Goal: Transaction & Acquisition: Book appointment/travel/reservation

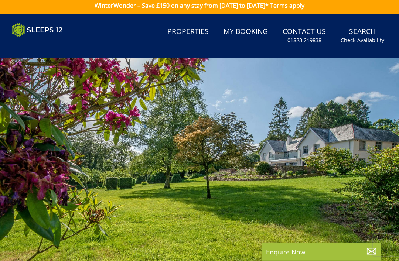
scroll to position [4, 0]
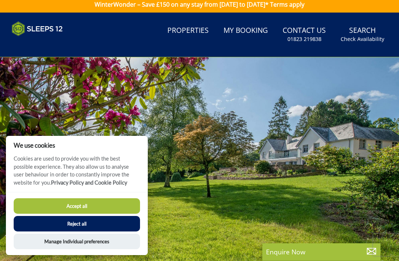
click at [204, 31] on link "Properties" at bounding box center [187, 31] width 47 height 17
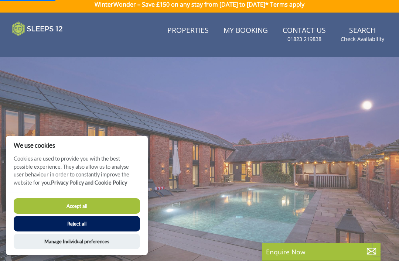
click at [104, 203] on button "Accept all" at bounding box center [77, 205] width 126 height 15
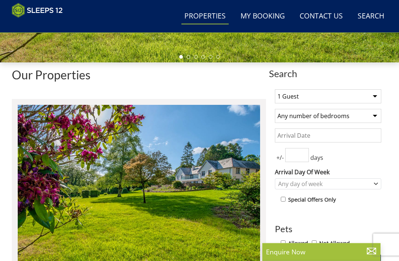
scroll to position [210, 0]
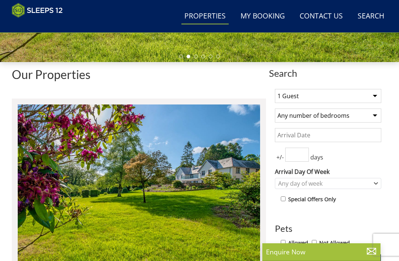
click at [375, 96] on select "1 Guest 2 Guests 3 Guests 4 Guests 5 Guests 6 Guests 7 Guests 8 Guests 9 Guests…" at bounding box center [328, 96] width 106 height 14
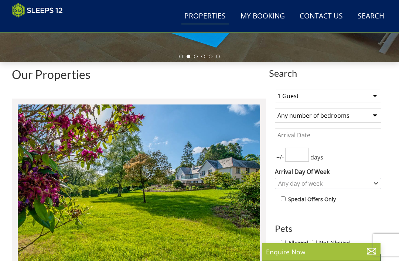
select select "10"
click at [373, 115] on select "Any number of bedrooms 3 Bedrooms 4 Bedrooms 5 Bedrooms 6 Bedrooms 7 Bedrooms 8…" at bounding box center [328, 115] width 106 height 14
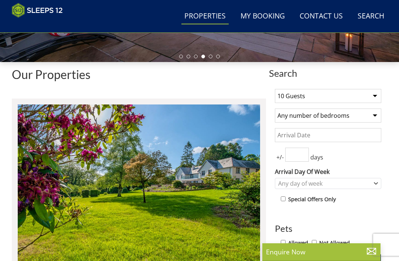
select select "5"
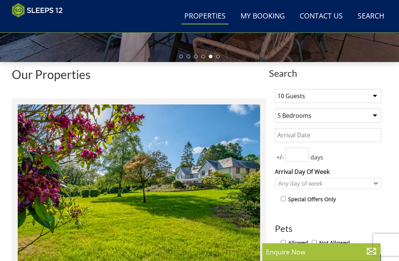
click at [327, 134] on input "Date" at bounding box center [328, 135] width 106 height 14
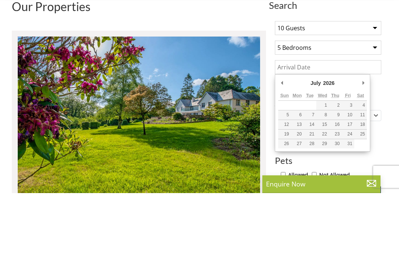
type input "[DATE]"
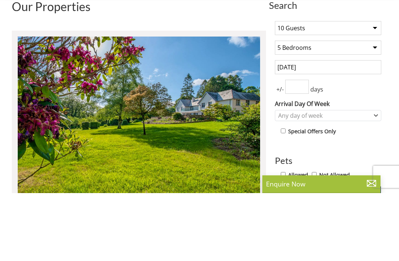
scroll to position [278, 0]
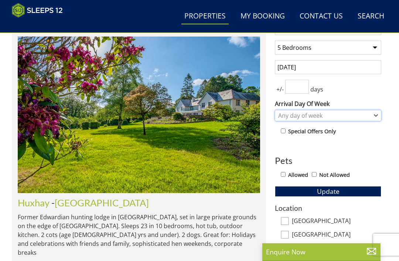
click at [375, 112] on div "Any day of week" at bounding box center [328, 115] width 106 height 11
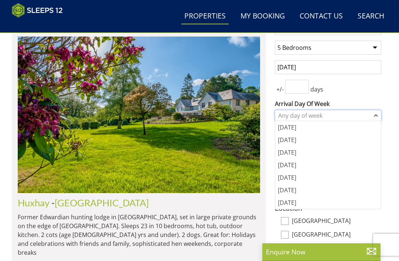
click at [375, 114] on icon "Combobox" at bounding box center [375, 115] width 4 height 4
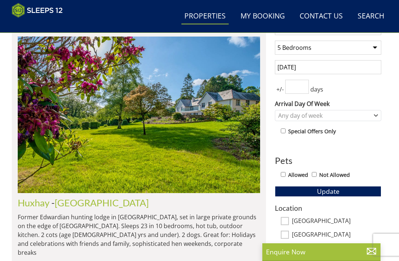
click at [316, 175] on input "Not Allowed" at bounding box center [313, 174] width 5 height 5
checkbox input "true"
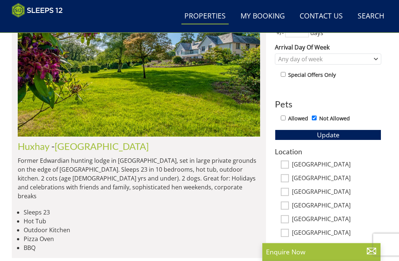
scroll to position [336, 0]
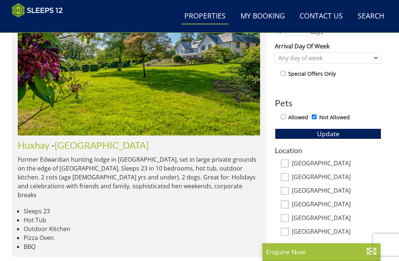
click at [306, 242] on link "More Locations..." at bounding box center [299, 246] width 48 height 8
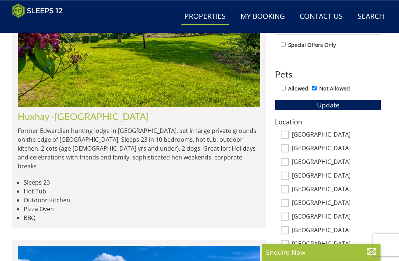
scroll to position [365, 0]
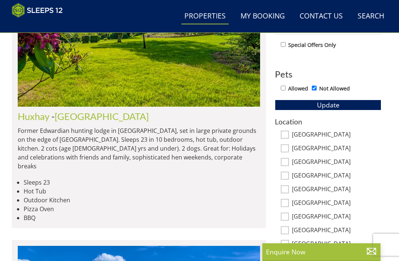
click at [287, 144] on input "[GEOGRAPHIC_DATA]" at bounding box center [284, 148] width 8 height 8
checkbox input "true"
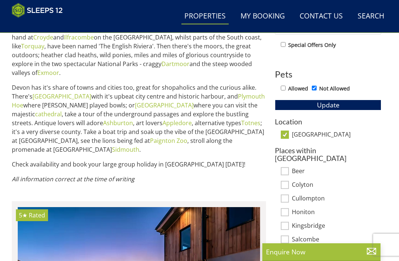
click at [287, 130] on div "Location [GEOGRAPHIC_DATA]" at bounding box center [328, 128] width 106 height 21
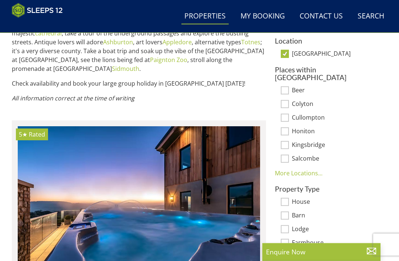
scroll to position [445, 0]
click at [288, 127] on input "Honiton" at bounding box center [284, 131] width 8 height 8
checkbox input "true"
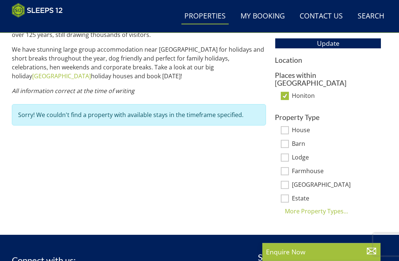
scroll to position [425, 0]
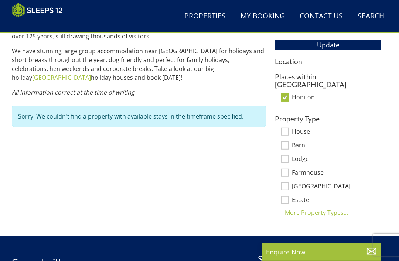
click at [334, 78] on h3 "Places within [GEOGRAPHIC_DATA]" at bounding box center [328, 80] width 106 height 15
click at [310, 94] on label "Honiton" at bounding box center [336, 98] width 89 height 8
click at [289, 93] on input "Honiton" at bounding box center [284, 97] width 8 height 8
checkbox input "false"
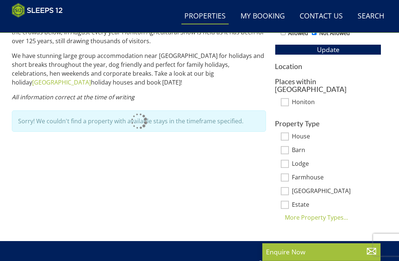
scroll to position [419, 0]
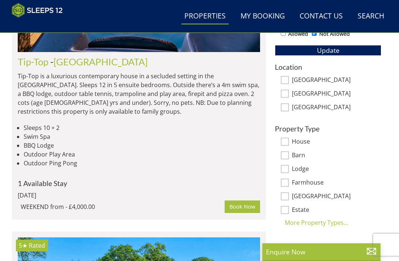
click at [285, 80] on input "[GEOGRAPHIC_DATA]" at bounding box center [284, 80] width 8 height 8
checkbox input "true"
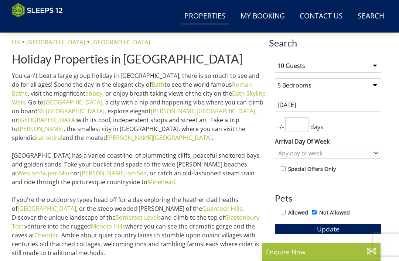
scroll to position [241, 0]
click at [327, 105] on input "[DATE]" at bounding box center [328, 105] width 106 height 14
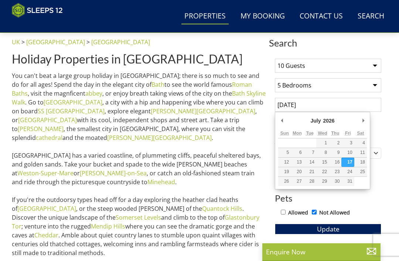
scroll to position [240, 0]
type input "1"
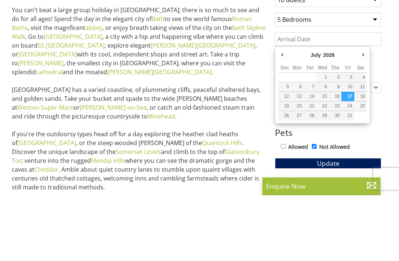
type input "[DATE]"
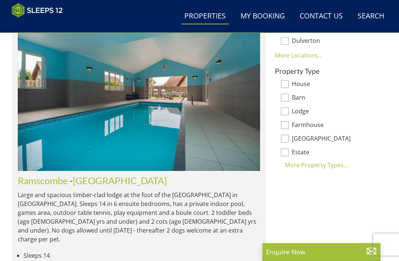
scroll to position [570, 0]
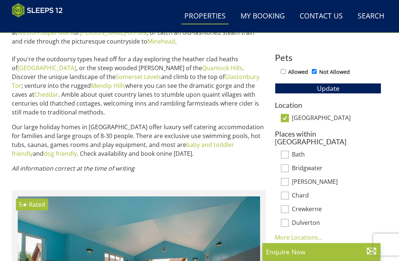
click at [349, 86] on button "Update" at bounding box center [328, 88] width 106 height 10
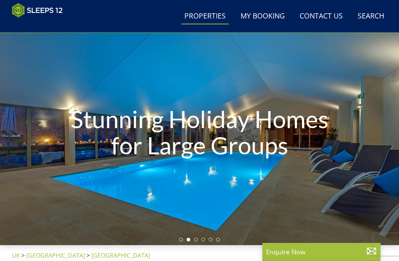
scroll to position [17, 0]
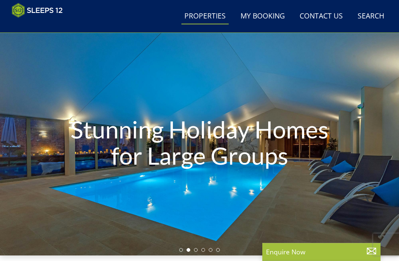
click at [211, 16] on link "Properties" at bounding box center [204, 16] width 47 height 17
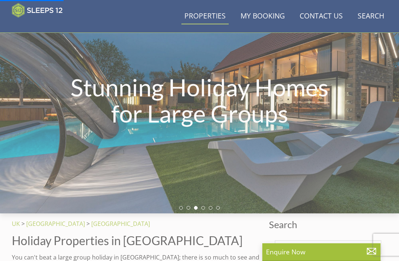
scroll to position [0, 0]
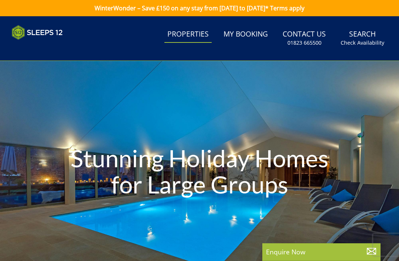
click at [341, 159] on div "Stunning Holiday Homes for Large Groups" at bounding box center [199, 172] width 399 height 85
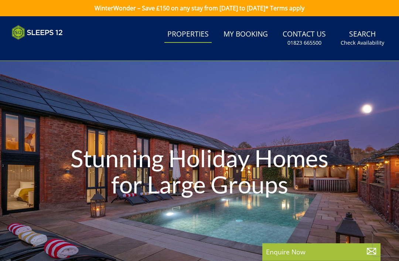
click at [203, 261] on div "Stunning Holiday Homes for Large Groups" at bounding box center [199, 172] width 399 height 223
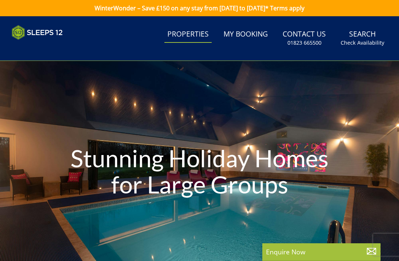
click at [362, 43] on small "Check Availability" at bounding box center [362, 42] width 44 height 7
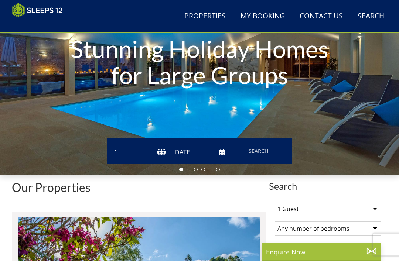
scroll to position [117, 0]
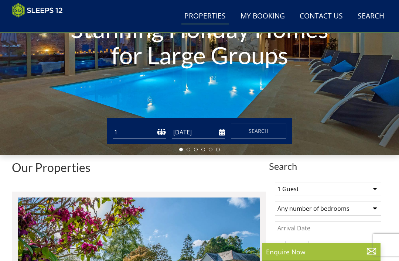
click at [272, 130] on button "Search" at bounding box center [258, 131] width 55 height 15
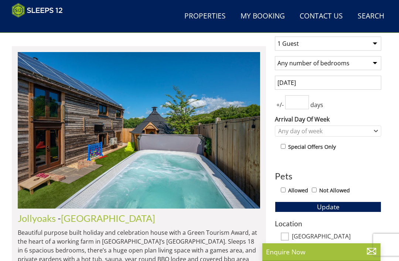
scroll to position [255, 0]
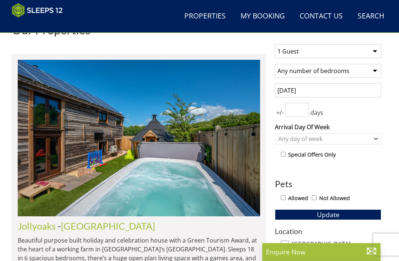
click at [317, 86] on input "[DATE]" at bounding box center [328, 91] width 106 height 14
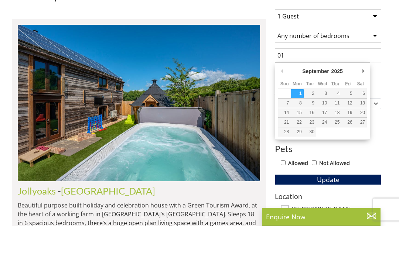
type input "0"
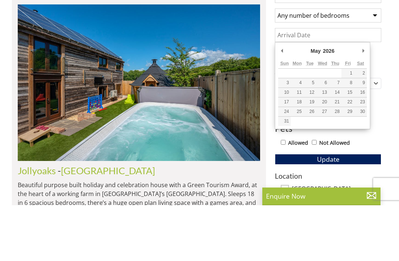
type input "[DATE]"
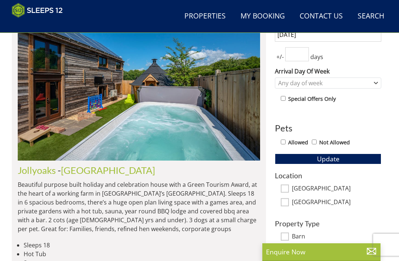
click at [359, 155] on button "Update" at bounding box center [328, 158] width 106 height 10
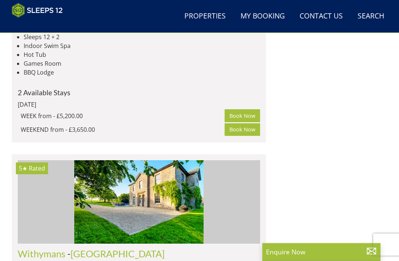
scroll to position [2398, 0]
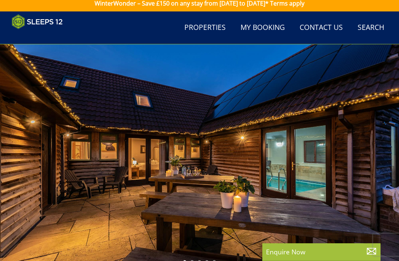
scroll to position [38, 0]
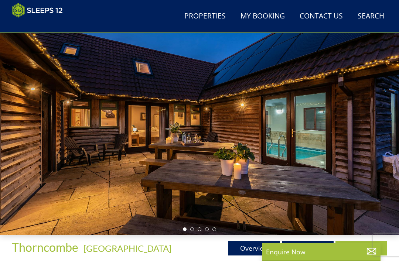
click at [308, 249] on link "Gallery" at bounding box center [308, 248] width 52 height 15
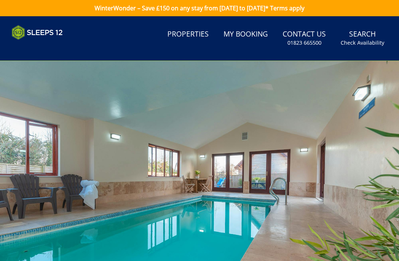
click at [346, 135] on div at bounding box center [199, 172] width 399 height 223
